Goal: Task Accomplishment & Management: Complete application form

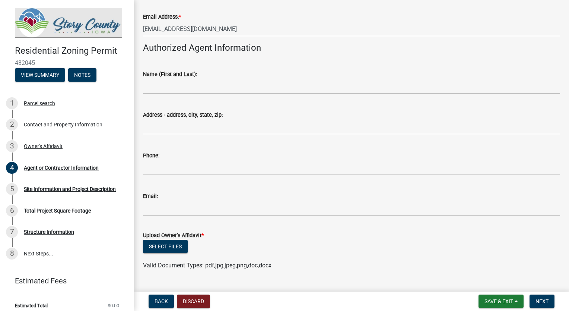
scroll to position [236, 0]
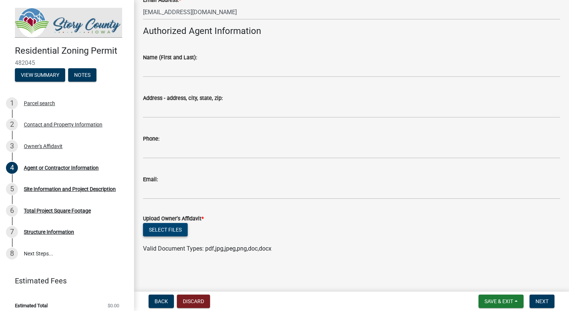
click at [162, 230] on button "Select files" at bounding box center [165, 229] width 45 height 13
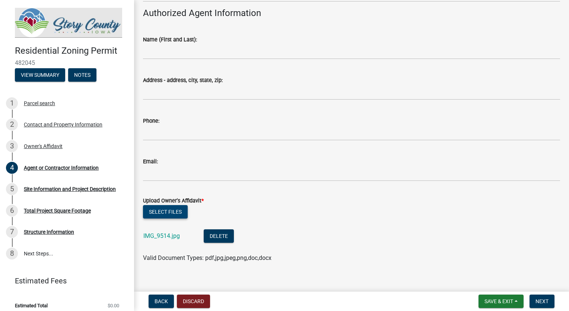
scroll to position [263, 0]
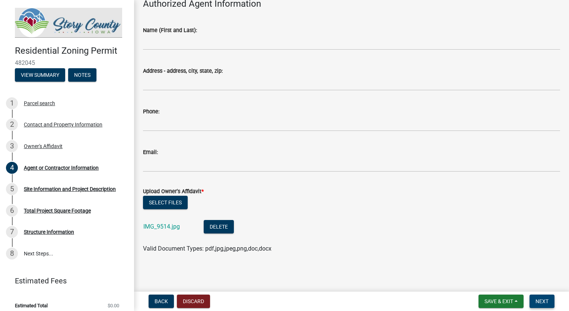
click at [543, 301] on span "Next" at bounding box center [542, 301] width 13 height 6
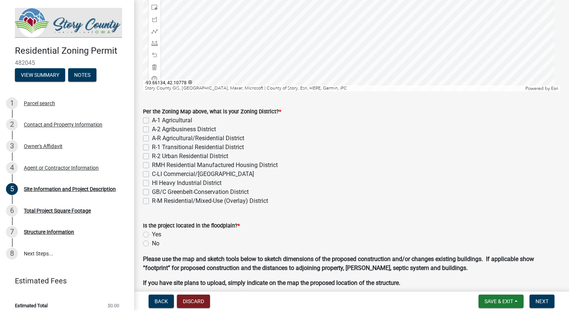
scroll to position [224, 0]
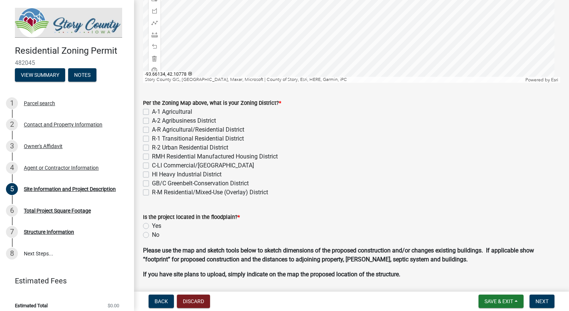
click at [152, 235] on label "No" at bounding box center [155, 234] width 7 height 9
click at [152, 235] on input "No" at bounding box center [154, 232] width 5 height 5
radio input "true"
click at [152, 111] on label "A-1 Agricultural" at bounding box center [172, 111] width 40 height 9
click at [152, 111] on input "A-1 Agricultural" at bounding box center [154, 109] width 5 height 5
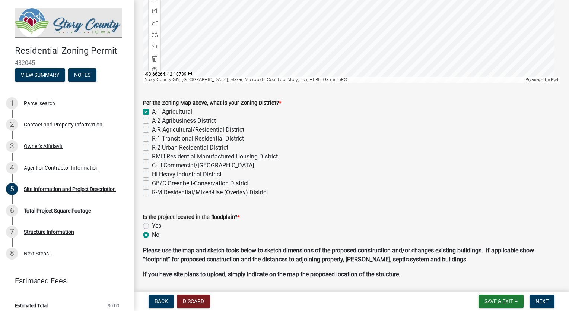
checkbox input "true"
checkbox input "false"
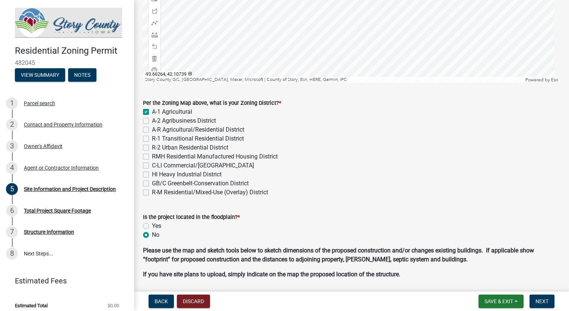
checkbox input "false"
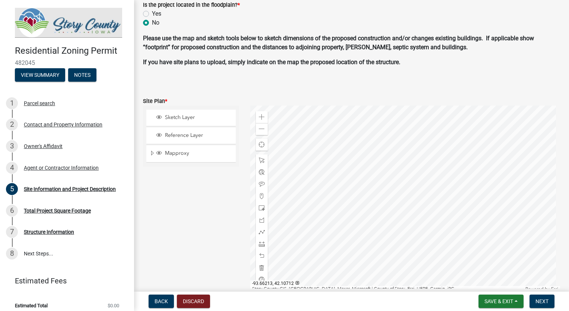
scroll to position [447, 0]
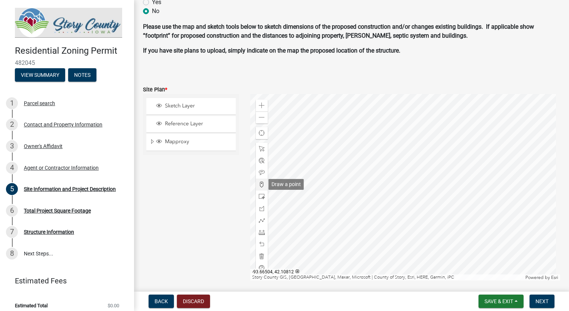
click at [259, 182] on span at bounding box center [262, 184] width 6 height 6
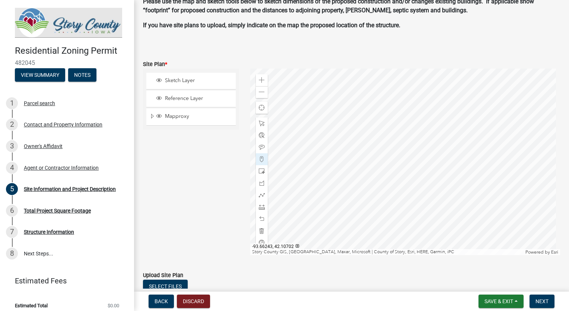
scroll to position [484, 0]
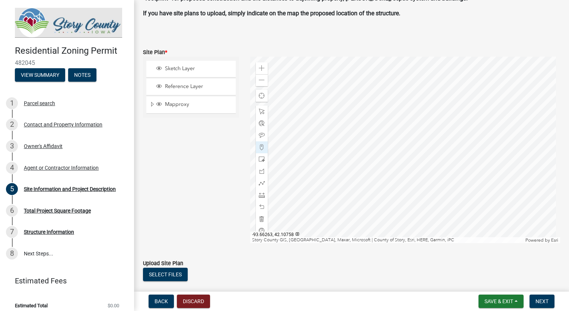
click at [391, 151] on div at bounding box center [405, 150] width 310 height 186
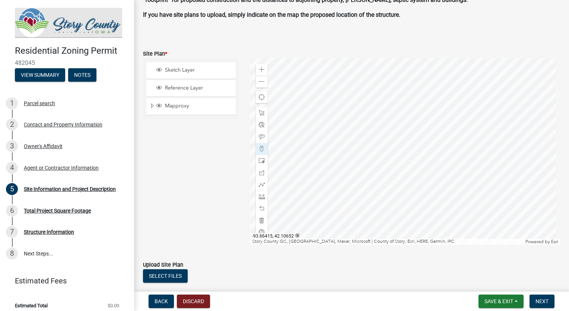
scroll to position [529, 0]
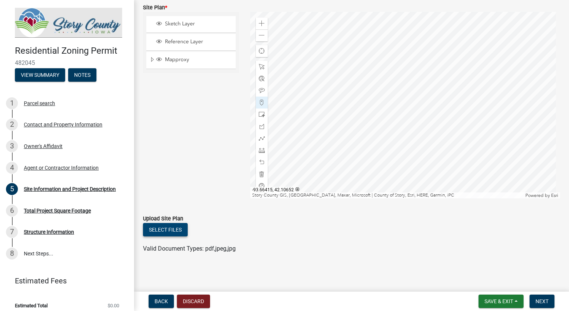
click at [155, 230] on button "Select files" at bounding box center [165, 229] width 45 height 13
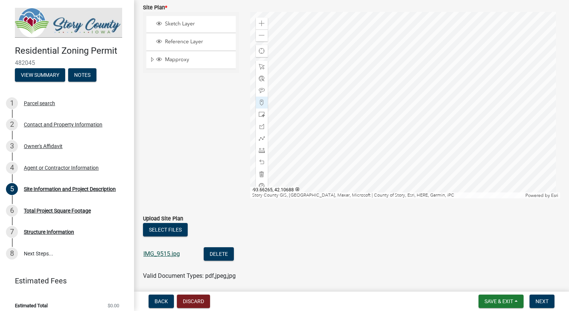
click at [151, 252] on link "IMG_9515.jpg" at bounding box center [161, 253] width 37 height 7
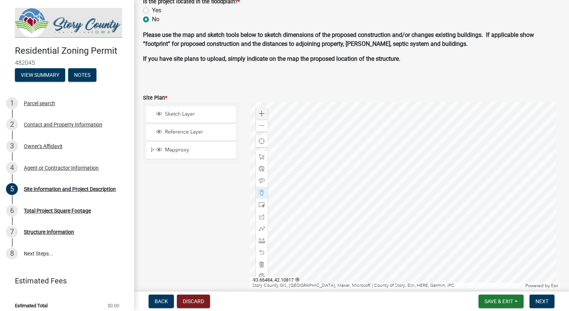
scroll to position [482, 0]
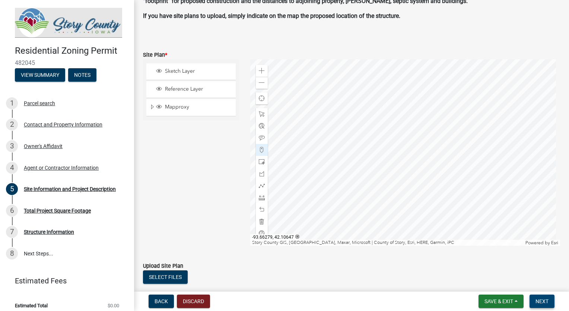
click at [548, 303] on span "Next" at bounding box center [542, 301] width 13 height 6
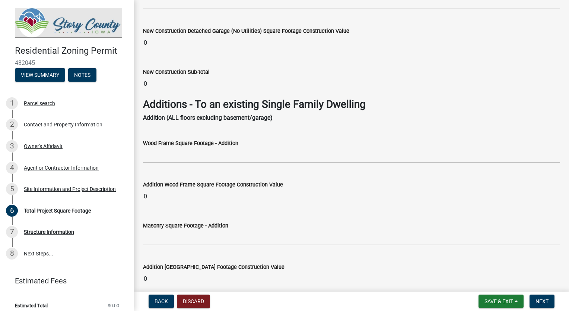
scroll to position [1118, 0]
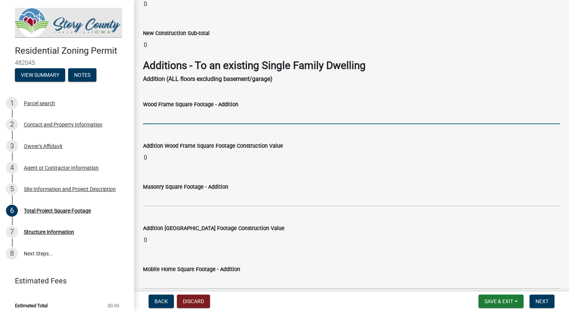
click at [159, 113] on input "text" at bounding box center [351, 116] width 417 height 15
type input "178"
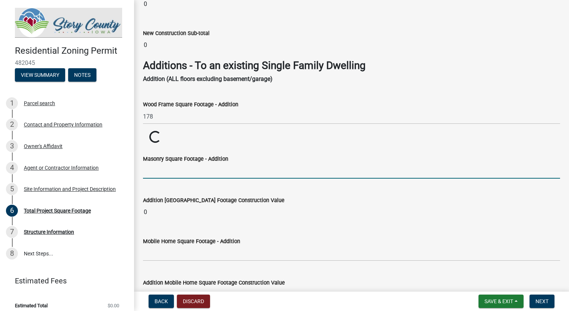
click at [163, 172] on input "text" at bounding box center [351, 170] width 417 height 15
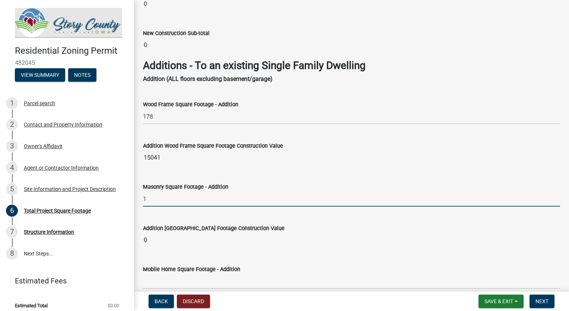
type input "1"
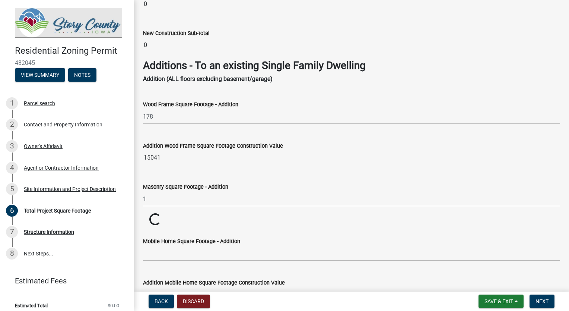
drag, startPoint x: 156, startPoint y: 154, endPoint x: 137, endPoint y: 152, distance: 18.8
click at [137, 152] on div "Addition Wood Frame Square Footage Construction Value 15041" at bounding box center [351, 148] width 429 height 34
drag, startPoint x: 137, startPoint y: 152, endPoint x: 184, endPoint y: 157, distance: 47.2
click at [184, 157] on input "15041" at bounding box center [351, 157] width 417 height 15
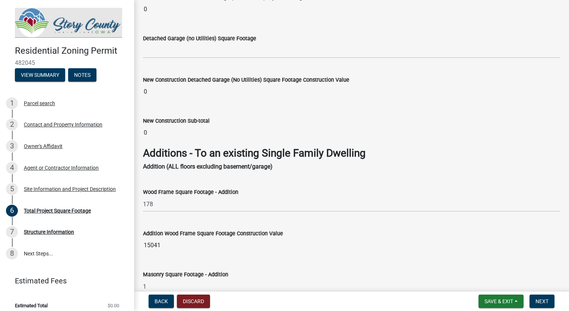
scroll to position [1081, 0]
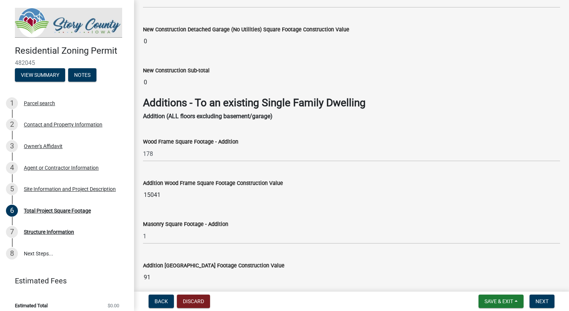
click at [268, 224] on div "Masonry Square Footage - Addition" at bounding box center [351, 223] width 417 height 9
click at [145, 235] on input "1" at bounding box center [351, 235] width 417 height 15
click at [146, 235] on input "1" at bounding box center [351, 235] width 417 height 15
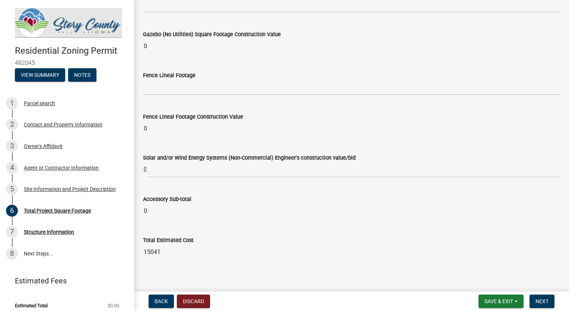
scroll to position [2949, 0]
click at [546, 300] on span "Next" at bounding box center [542, 301] width 13 height 6
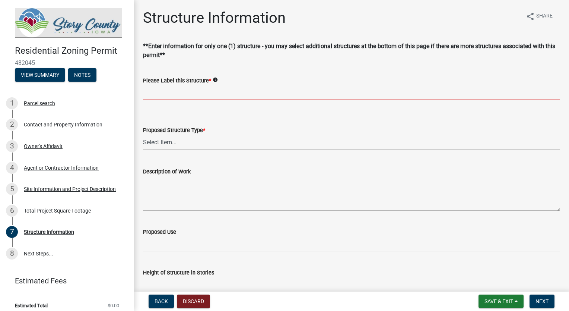
click at [167, 96] on input "Please Label this Structure *" at bounding box center [351, 92] width 417 height 15
type input "F"
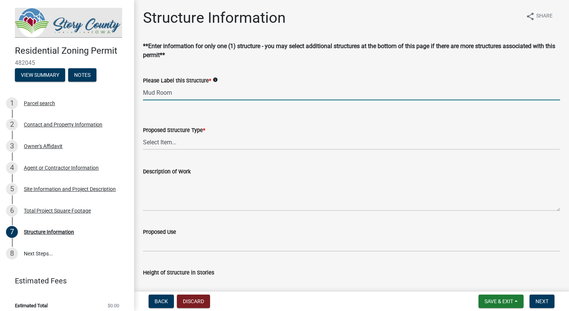
type input "Mud Room"
click at [166, 142] on select "Select Item... ACC BLD - ACCESSORY BUILDING ACC BLD ADD - ACCESSORY BUILDING AD…" at bounding box center [351, 142] width 417 height 15
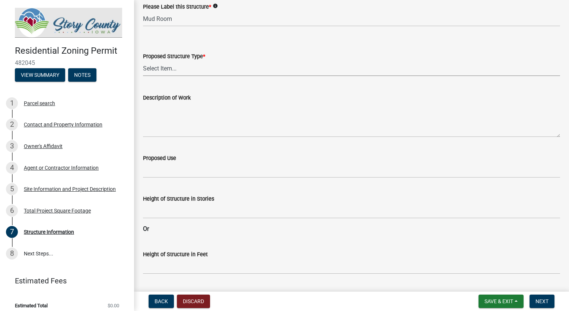
scroll to position [75, 0]
click at [172, 66] on select "Select Item... ACC BLD - ACCESSORY BUILDING ACC BLD ADD - ACCESSORY BUILDING AD…" at bounding box center [351, 67] width 417 height 15
click at [143, 60] on select "Select Item... ACC BLD - ACCESSORY BUILDING ACC BLD ADD - ACCESSORY BUILDING AD…" at bounding box center [351, 67] width 417 height 15
select select "3bb0707d-700d-453b-be8b-4c33de34bfd3"
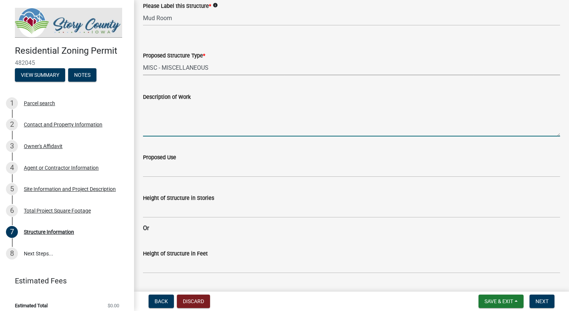
click at [155, 130] on textarea "Description of Work" at bounding box center [351, 118] width 417 height 35
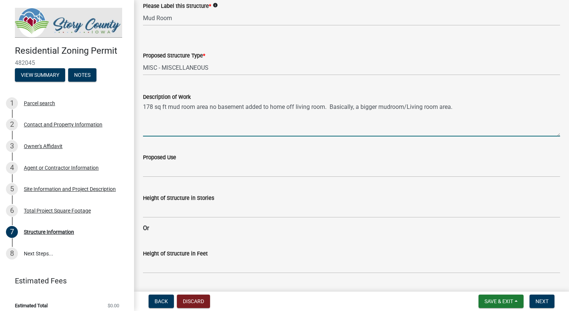
type textarea "178 sq ft mud room area no basement added to home off living room. Basically, a…"
click at [180, 170] on input "Proposed Use" at bounding box center [351, 169] width 417 height 15
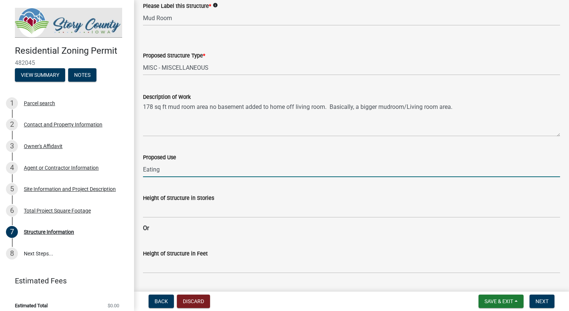
type input "Eating"
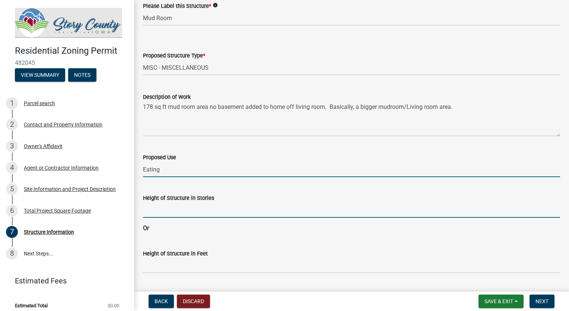
click at [165, 212] on input "Height of Structure in Stories" at bounding box center [351, 209] width 417 height 15
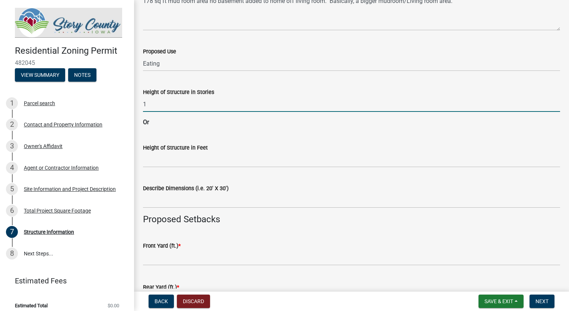
scroll to position [186, 0]
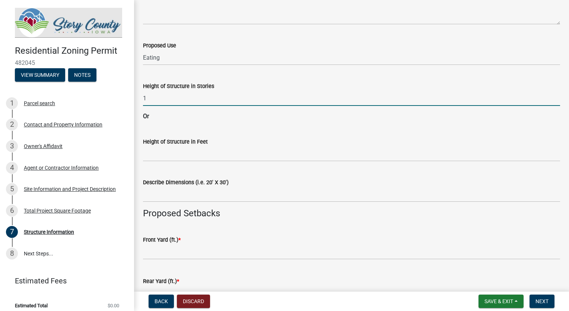
type input "1"
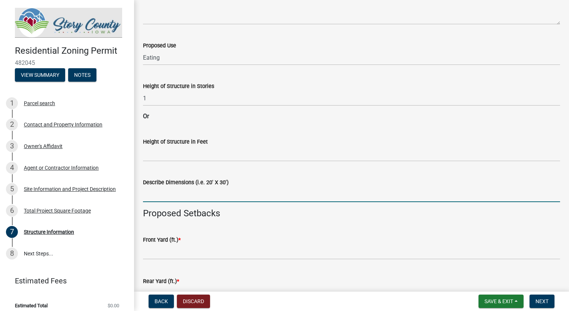
click at [187, 196] on input "Describe Dimensions (i.e. 20' X 30')" at bounding box center [351, 194] width 417 height 15
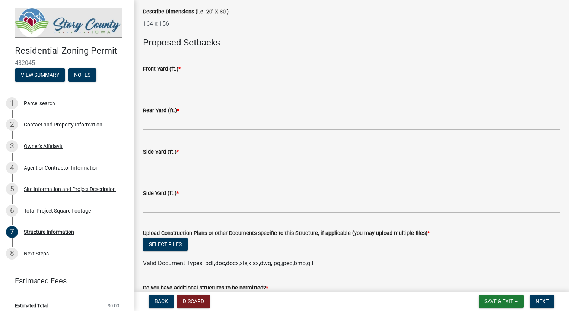
scroll to position [373, 0]
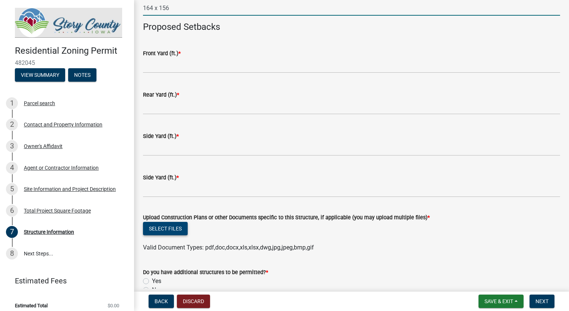
type input "164 x 156"
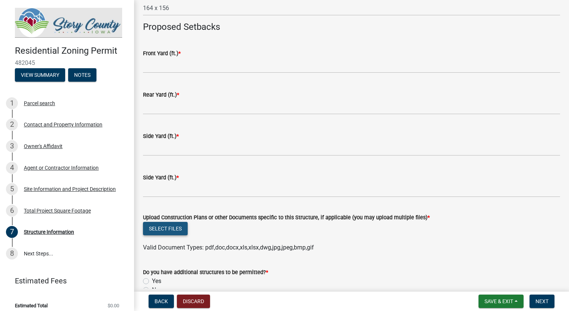
click at [170, 227] on button "Select files" at bounding box center [165, 228] width 45 height 13
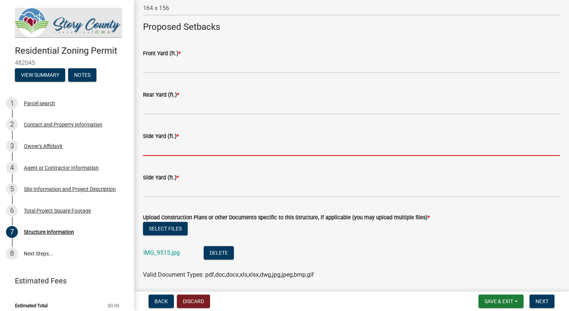
click at [166, 151] on input "text" at bounding box center [351, 147] width 417 height 15
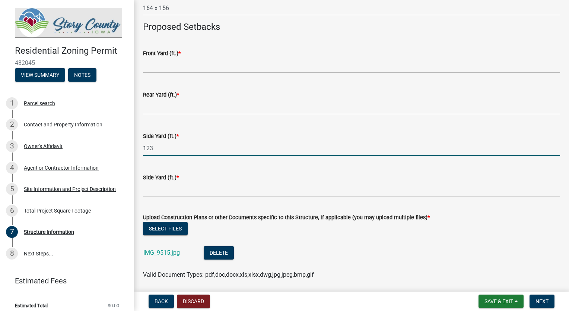
type input "123"
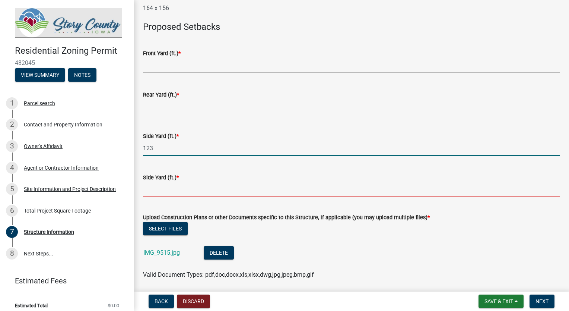
click at [158, 189] on input "text" at bounding box center [351, 189] width 417 height 15
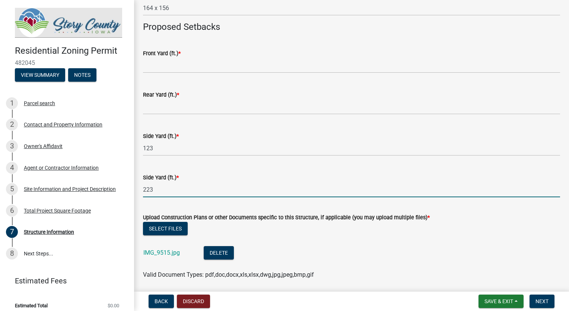
type input "223"
click at [157, 106] on input "text" at bounding box center [351, 106] width 417 height 15
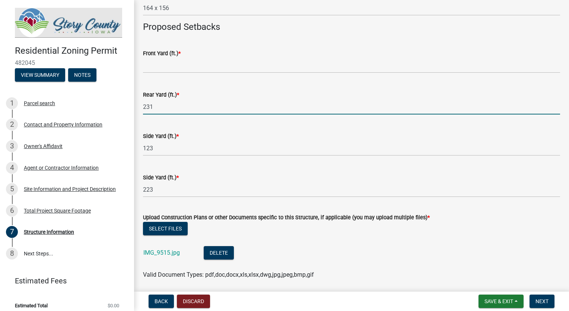
type input "231"
click at [160, 65] on input "text" at bounding box center [351, 65] width 417 height 15
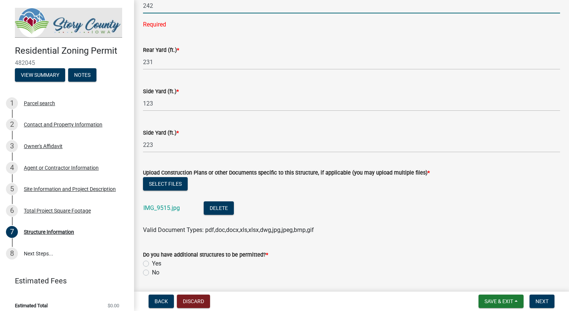
scroll to position [456, 0]
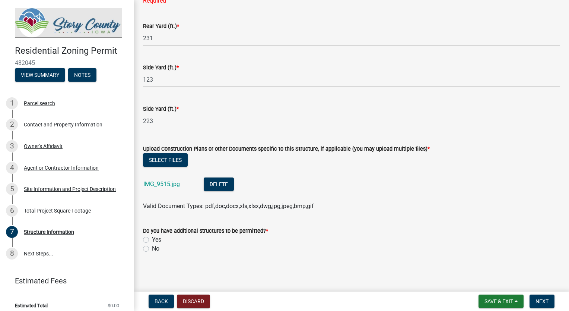
type input "242"
click at [152, 249] on label "No" at bounding box center [155, 248] width 7 height 9
click at [152, 249] on input "No" at bounding box center [154, 246] width 5 height 5
radio input "true"
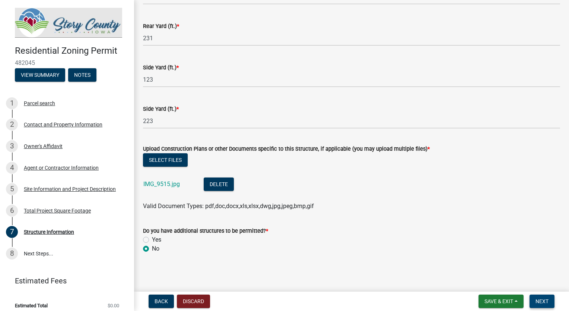
click at [538, 300] on span "Next" at bounding box center [542, 301] width 13 height 6
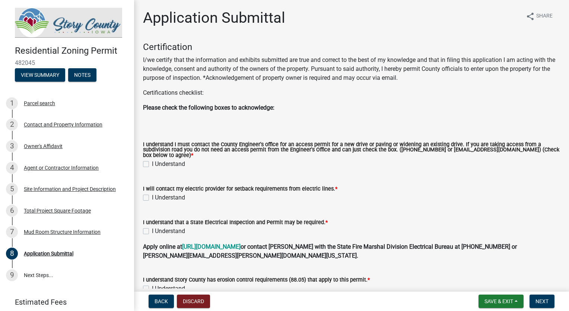
click at [152, 164] on label "I Understand" at bounding box center [168, 163] width 33 height 9
click at [152, 164] on input "I Understand" at bounding box center [154, 161] width 5 height 5
checkbox input "true"
click at [152, 197] on label "I Understand" at bounding box center [168, 197] width 33 height 9
click at [152, 197] on input "I Understand" at bounding box center [154, 195] width 5 height 5
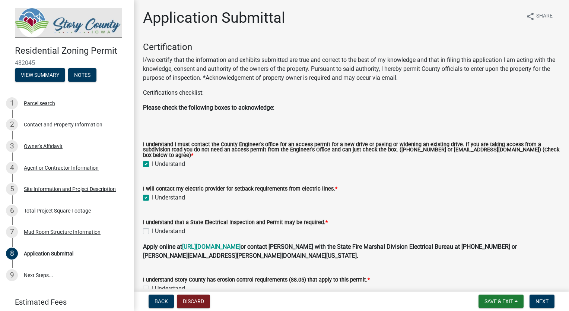
checkbox input "true"
click at [152, 232] on label "I Understand" at bounding box center [168, 231] width 33 height 9
click at [152, 231] on input "I Understand" at bounding box center [154, 229] width 5 height 5
checkbox input "true"
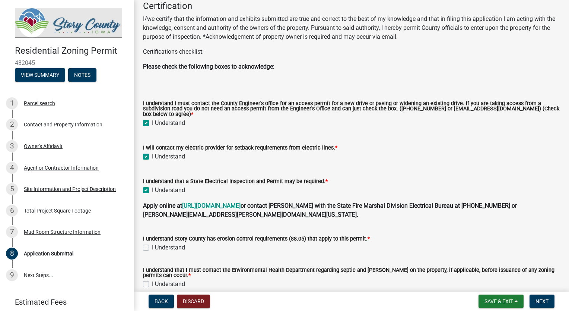
scroll to position [112, 0]
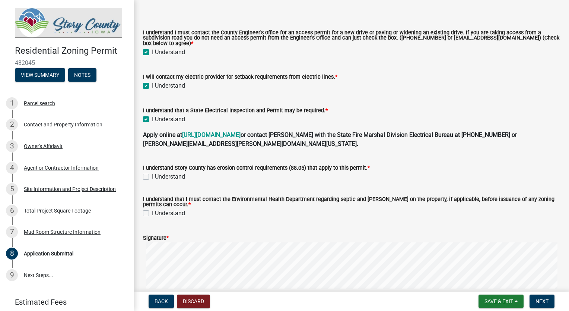
click at [152, 176] on label "I Understand" at bounding box center [168, 176] width 33 height 9
click at [152, 176] on input "I Understand" at bounding box center [154, 174] width 5 height 5
checkbox input "true"
click at [152, 212] on label "I Understand" at bounding box center [168, 213] width 33 height 9
click at [152, 212] on input "I Understand" at bounding box center [154, 211] width 5 height 5
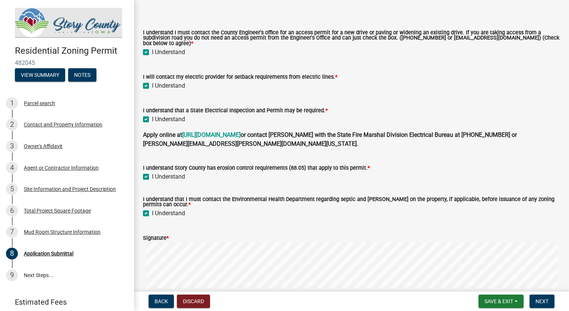
checkbox input "true"
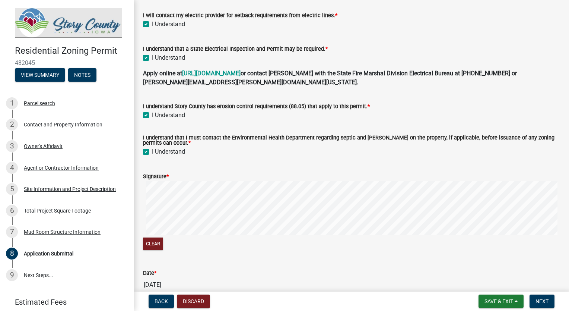
scroll to position [231, 0]
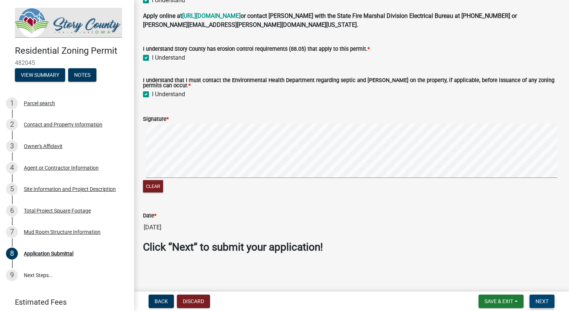
click at [545, 300] on span "Next" at bounding box center [542, 301] width 13 height 6
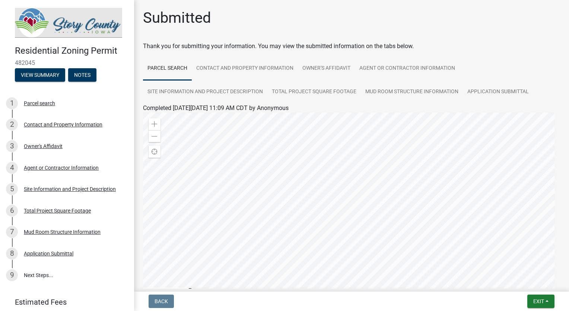
scroll to position [91, 0]
